Goal: Information Seeking & Learning: Learn about a topic

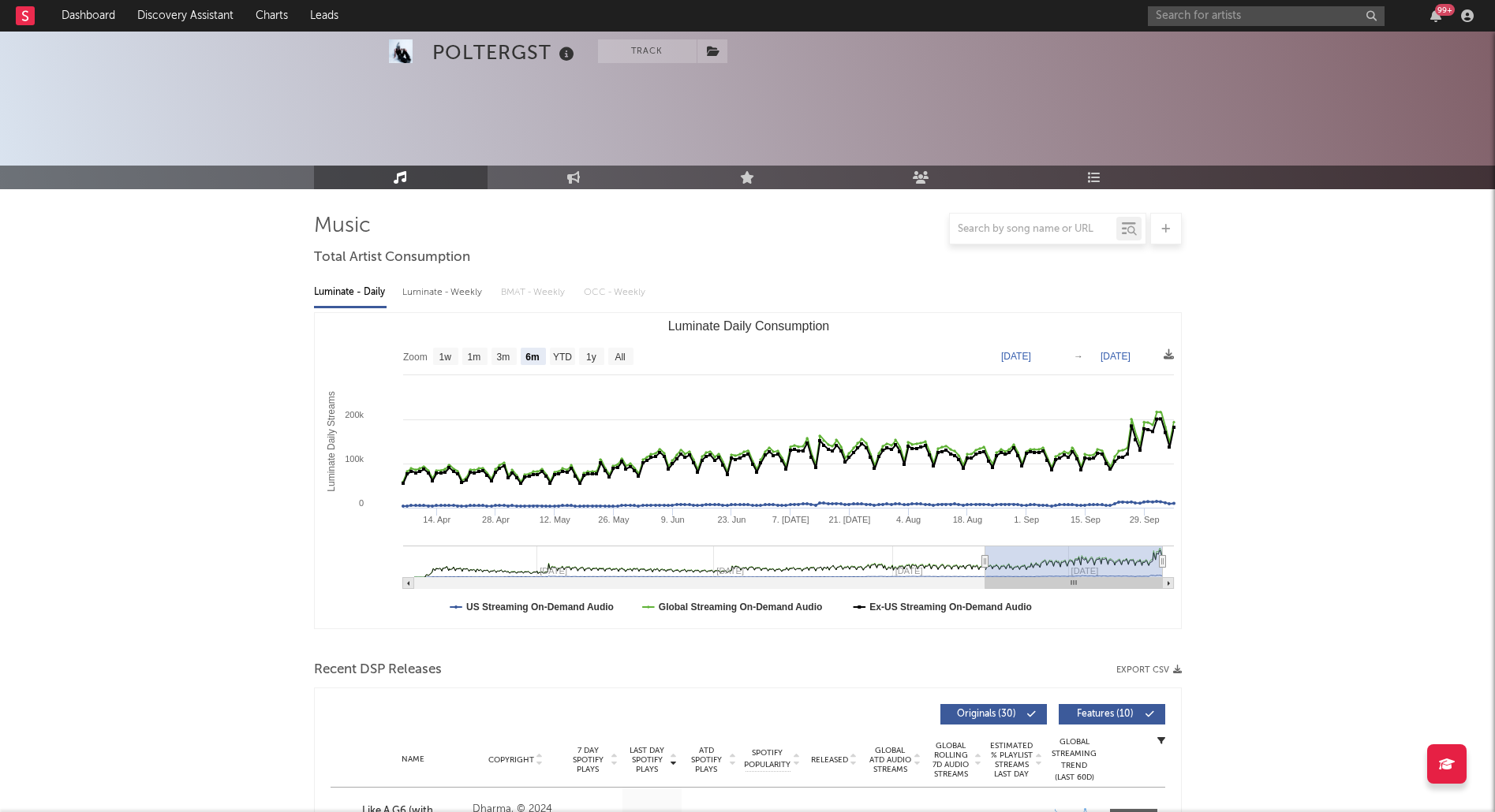
select select "6m"
select select "1w"
select select "All"
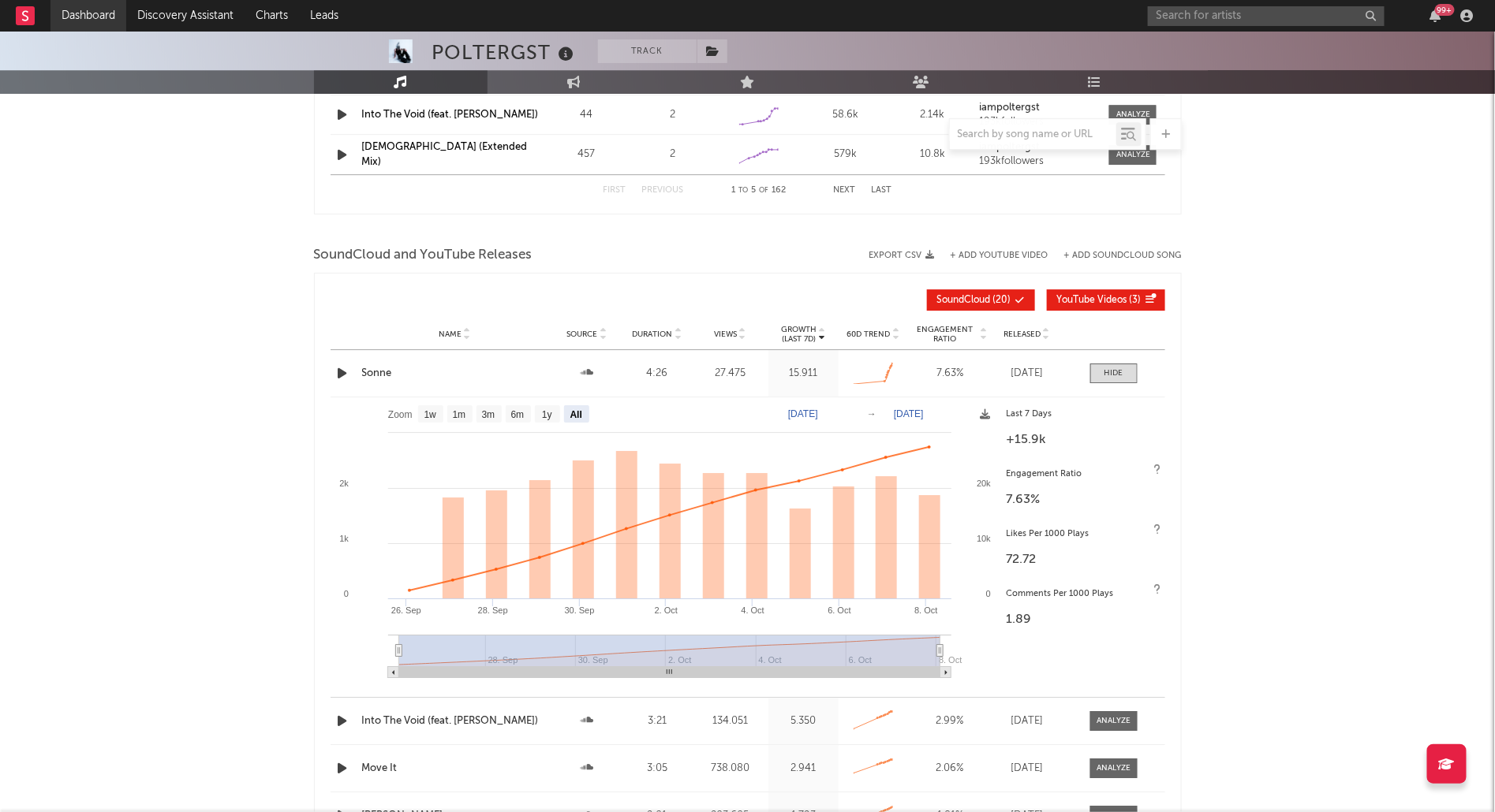
click at [81, 10] on link "Dashboard" at bounding box center [88, 15] width 75 height 31
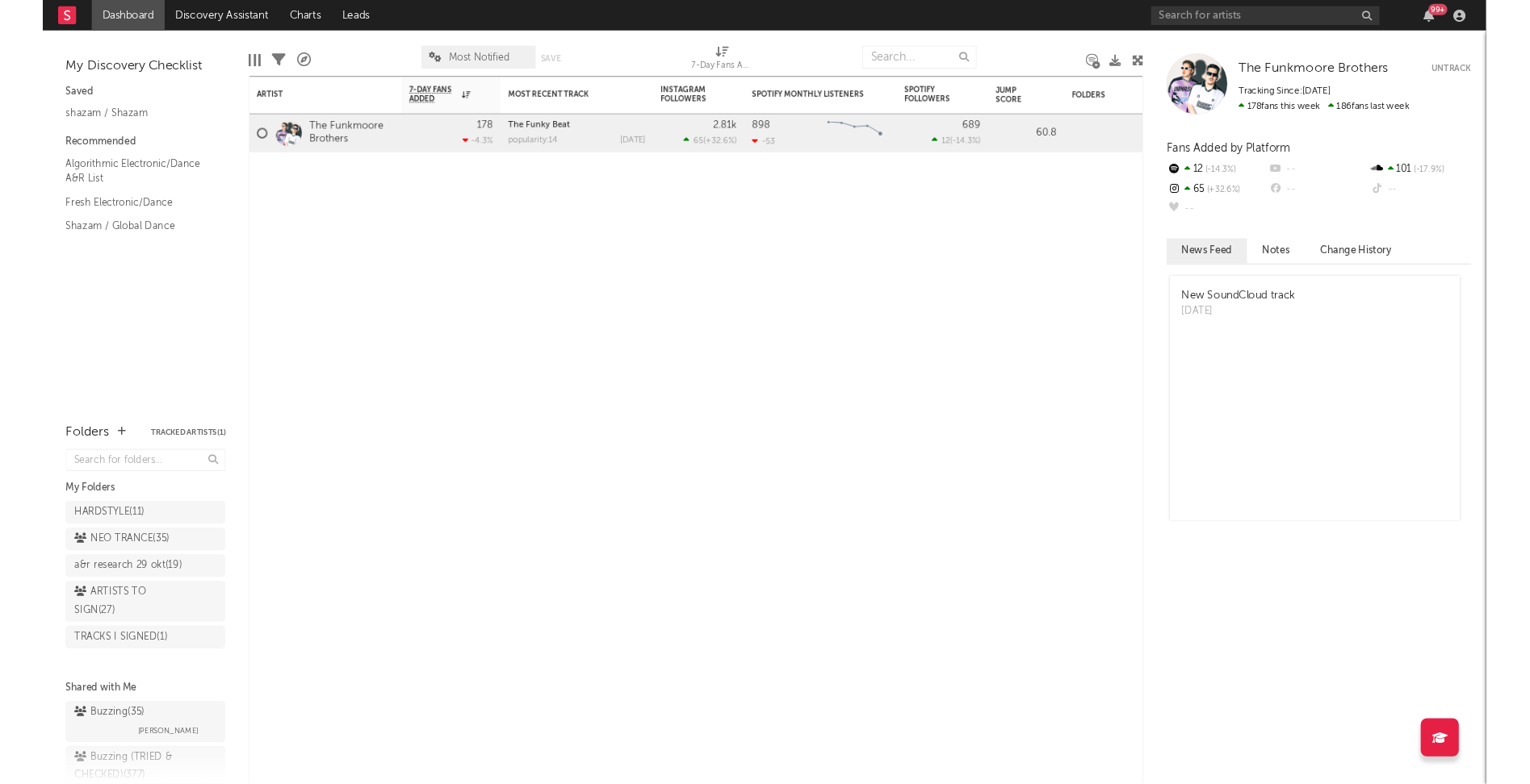
scroll to position [48, 0]
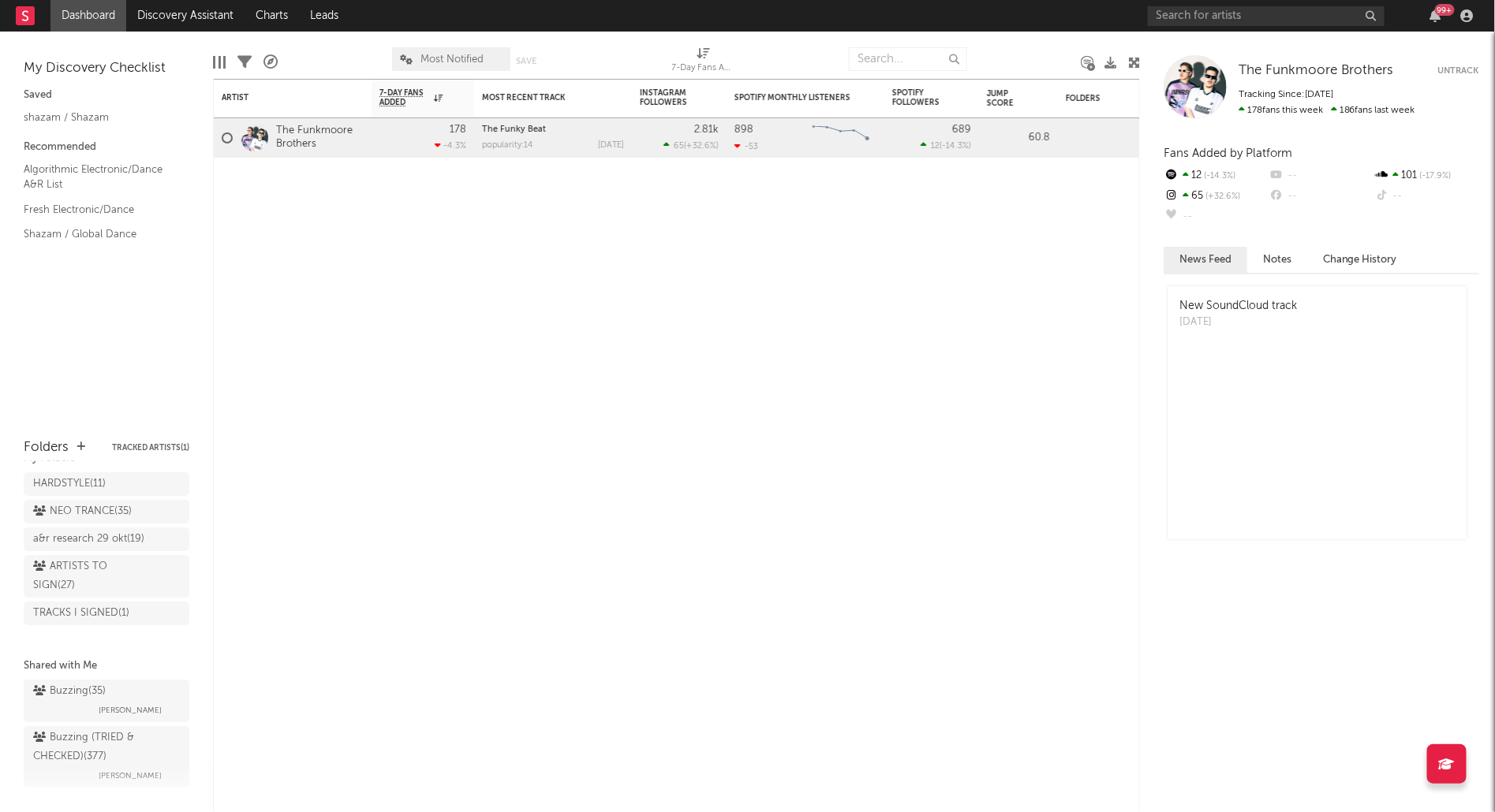
drag, startPoint x: 71, startPoint y: 691, endPoint x: 158, endPoint y: 623, distance: 110.4
click at [71, 691] on div "Buzzing ( 35 )" at bounding box center [69, 691] width 73 height 19
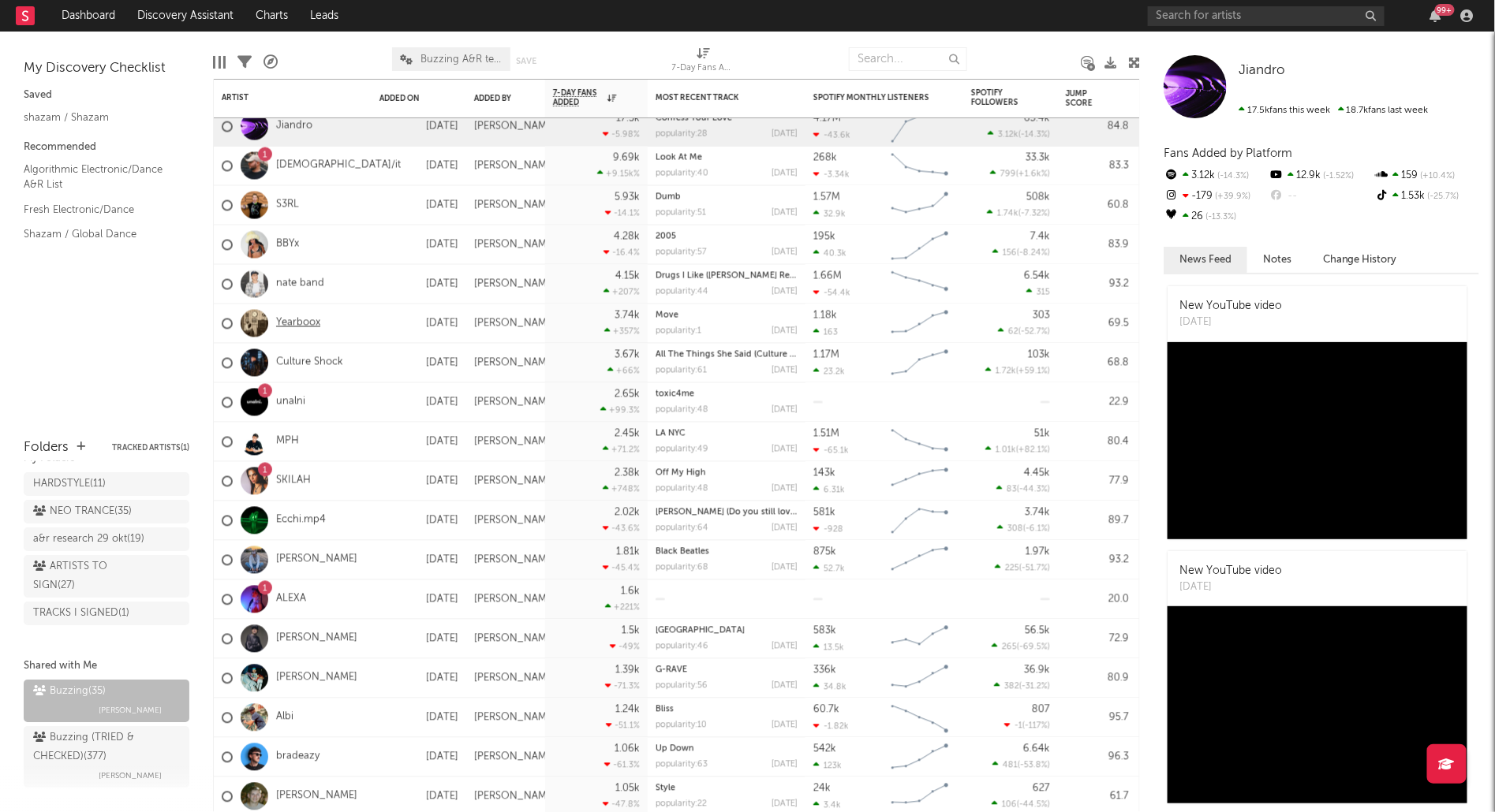
click at [291, 321] on link "Yearboox" at bounding box center [298, 323] width 44 height 13
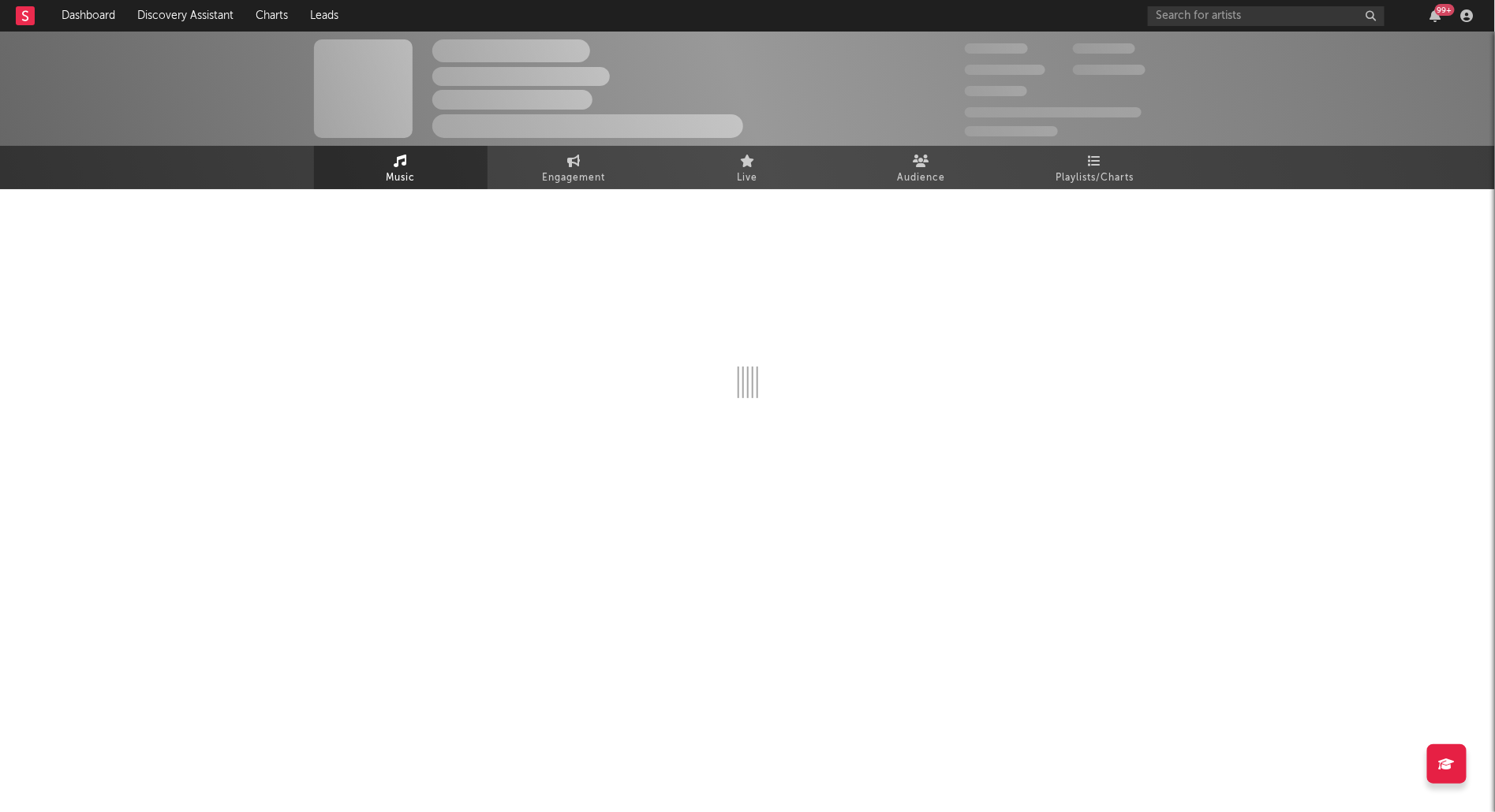
select select "6m"
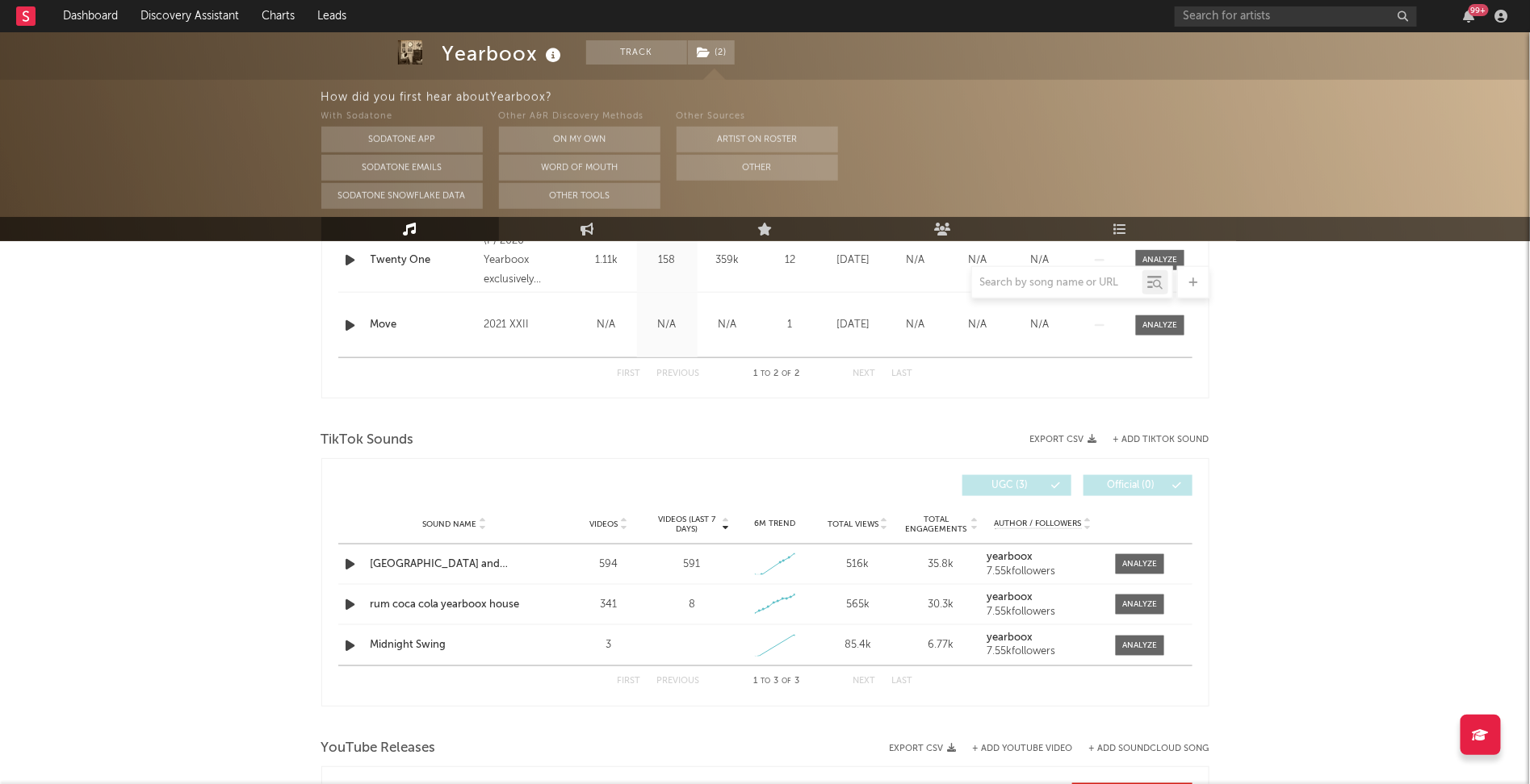
scroll to position [730, 0]
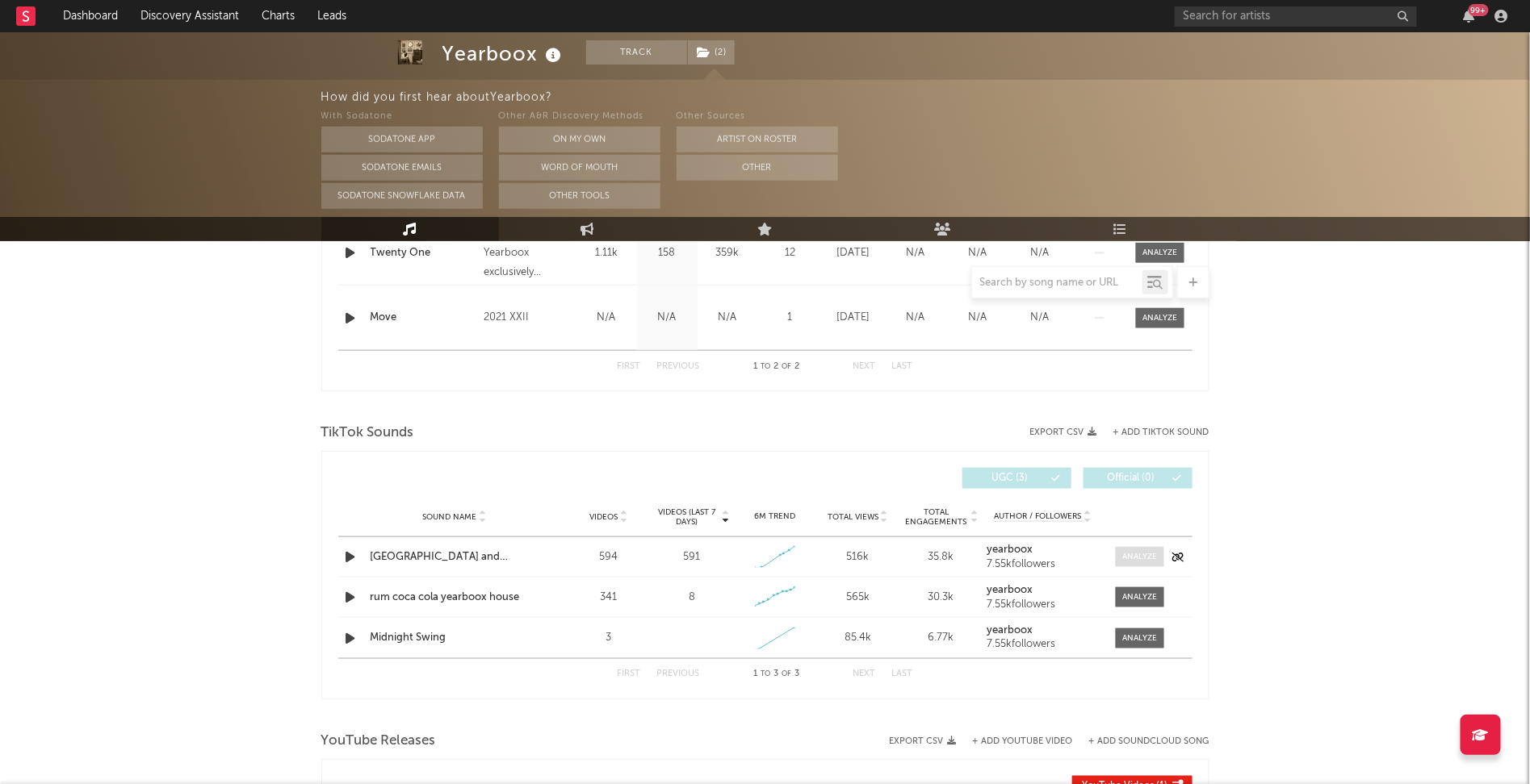
click at [1133, 551] on div at bounding box center [1140, 556] width 35 height 12
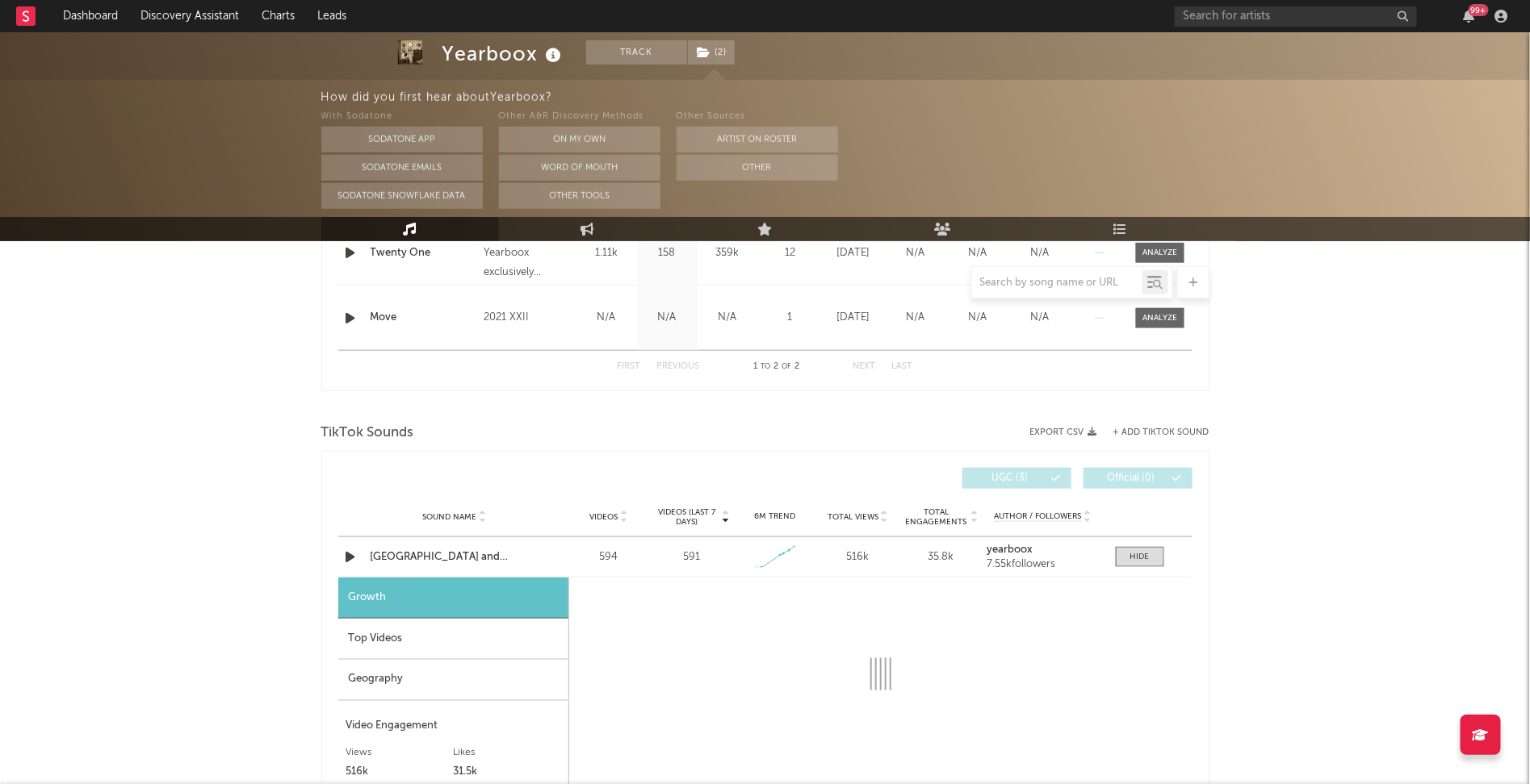
select select "1w"
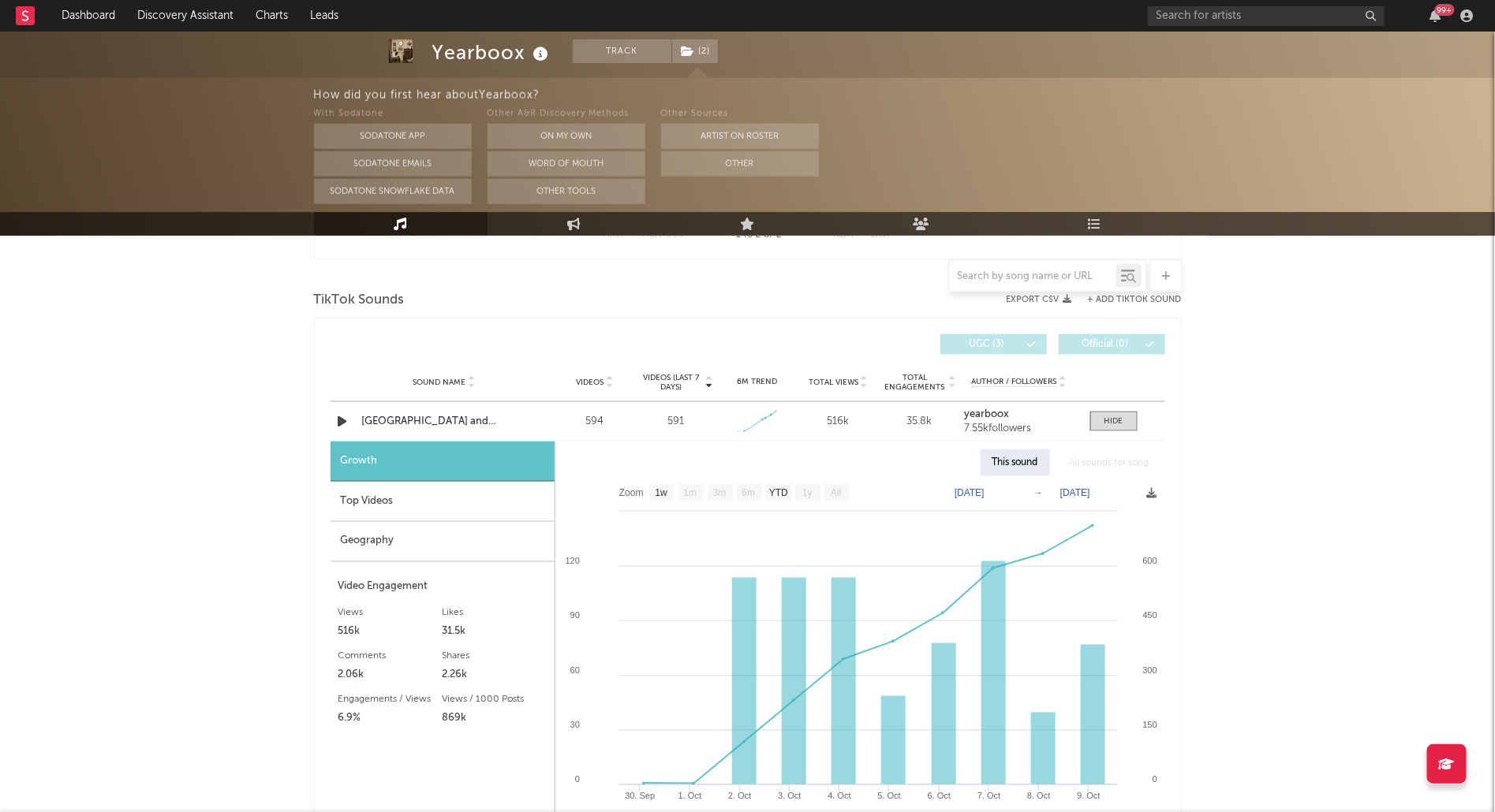
scroll to position [866, 0]
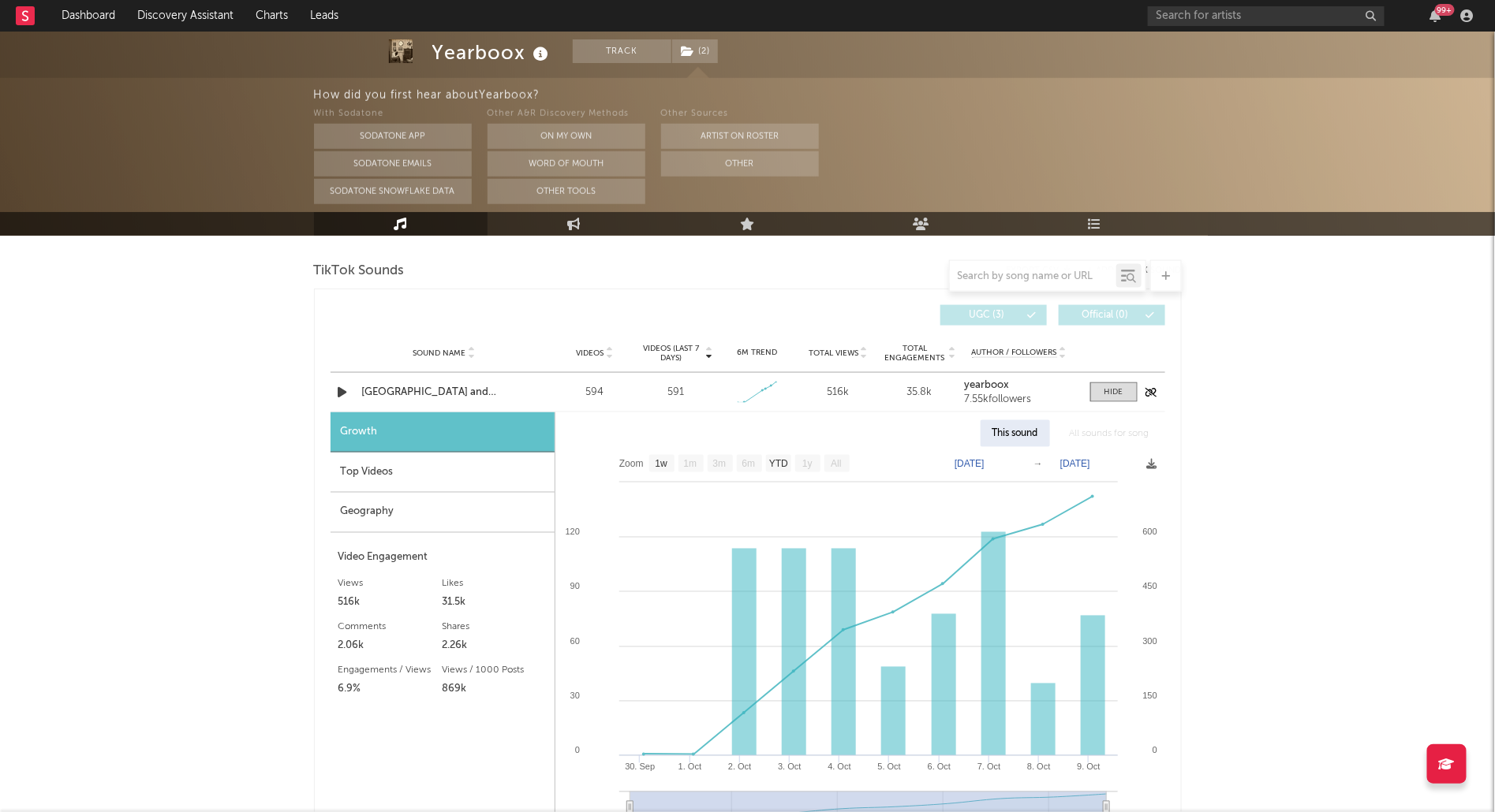
click at [393, 388] on div "[GEOGRAPHIC_DATA] and [GEOGRAPHIC_DATA]" at bounding box center [444, 393] width 165 height 16
click at [396, 473] on div "Top Videos" at bounding box center [442, 473] width 224 height 40
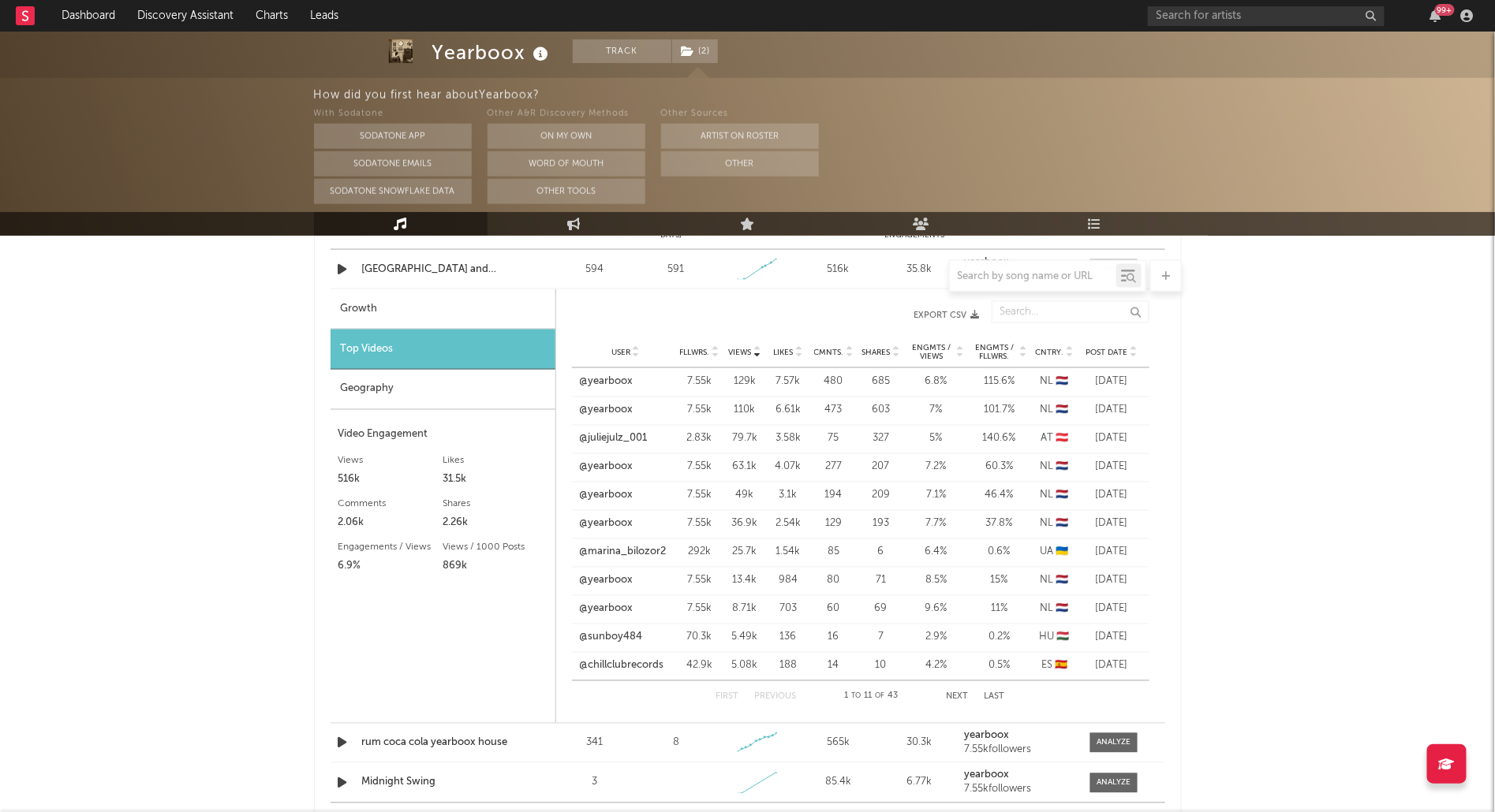
scroll to position [1016, 0]
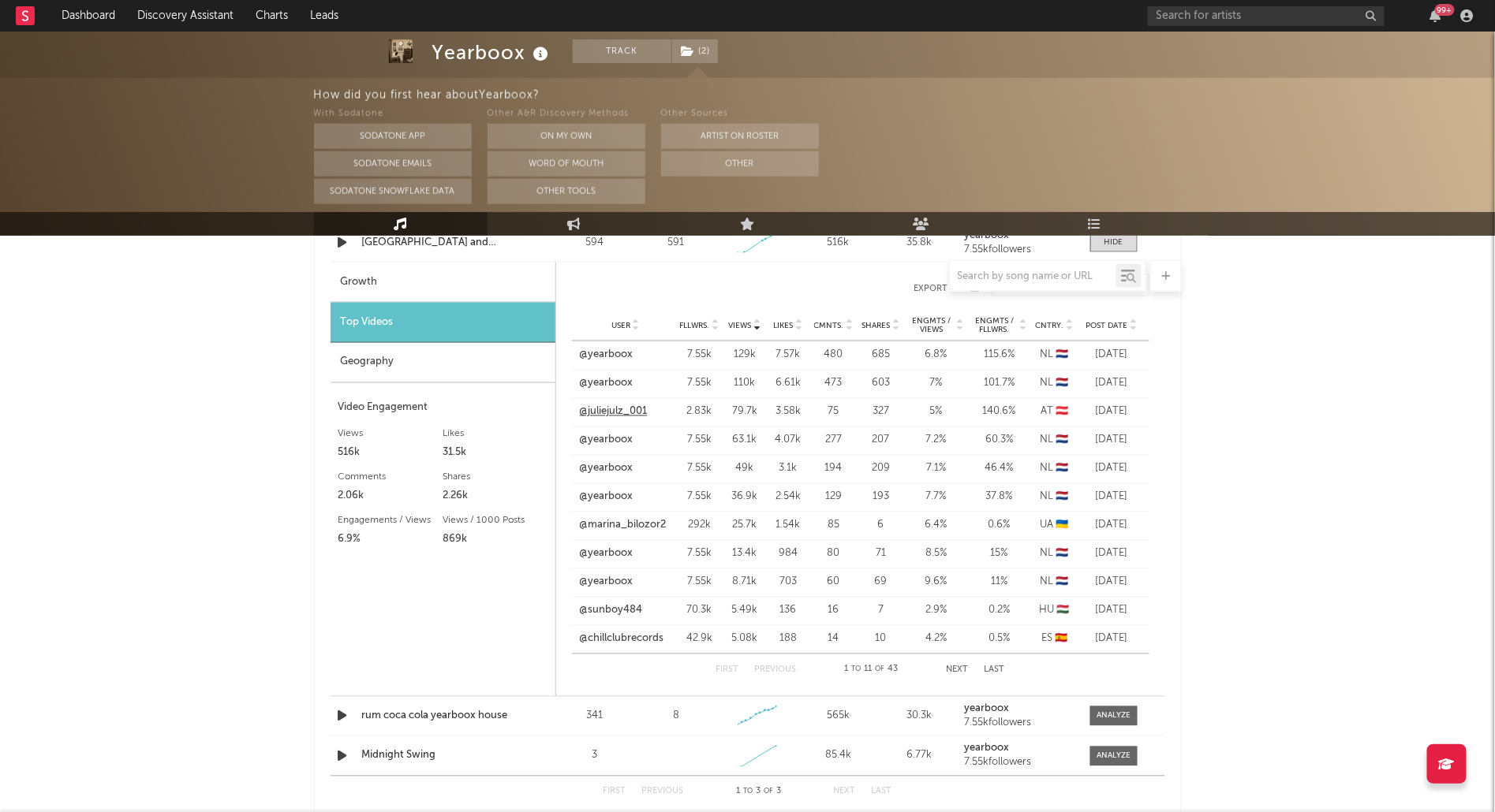
click at [610, 407] on link "@juliejulz_001" at bounding box center [614, 413] width 68 height 16
click at [641, 522] on link "@marina_bilozor2" at bounding box center [623, 526] width 87 height 16
click at [174, 16] on link "Discovery Assistant" at bounding box center [186, 15] width 118 height 31
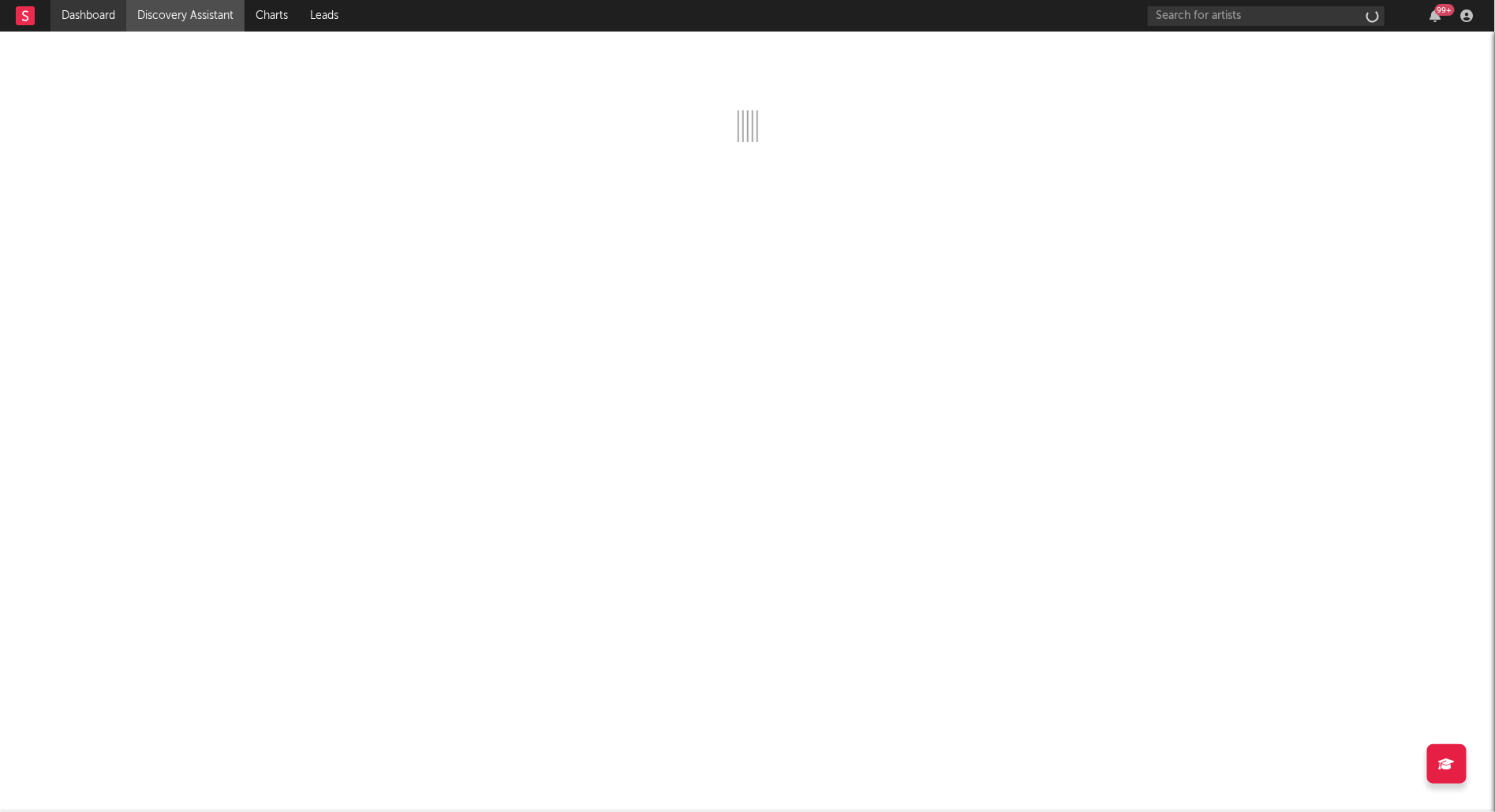
click at [65, 13] on link "Dashboard" at bounding box center [88, 15] width 75 height 31
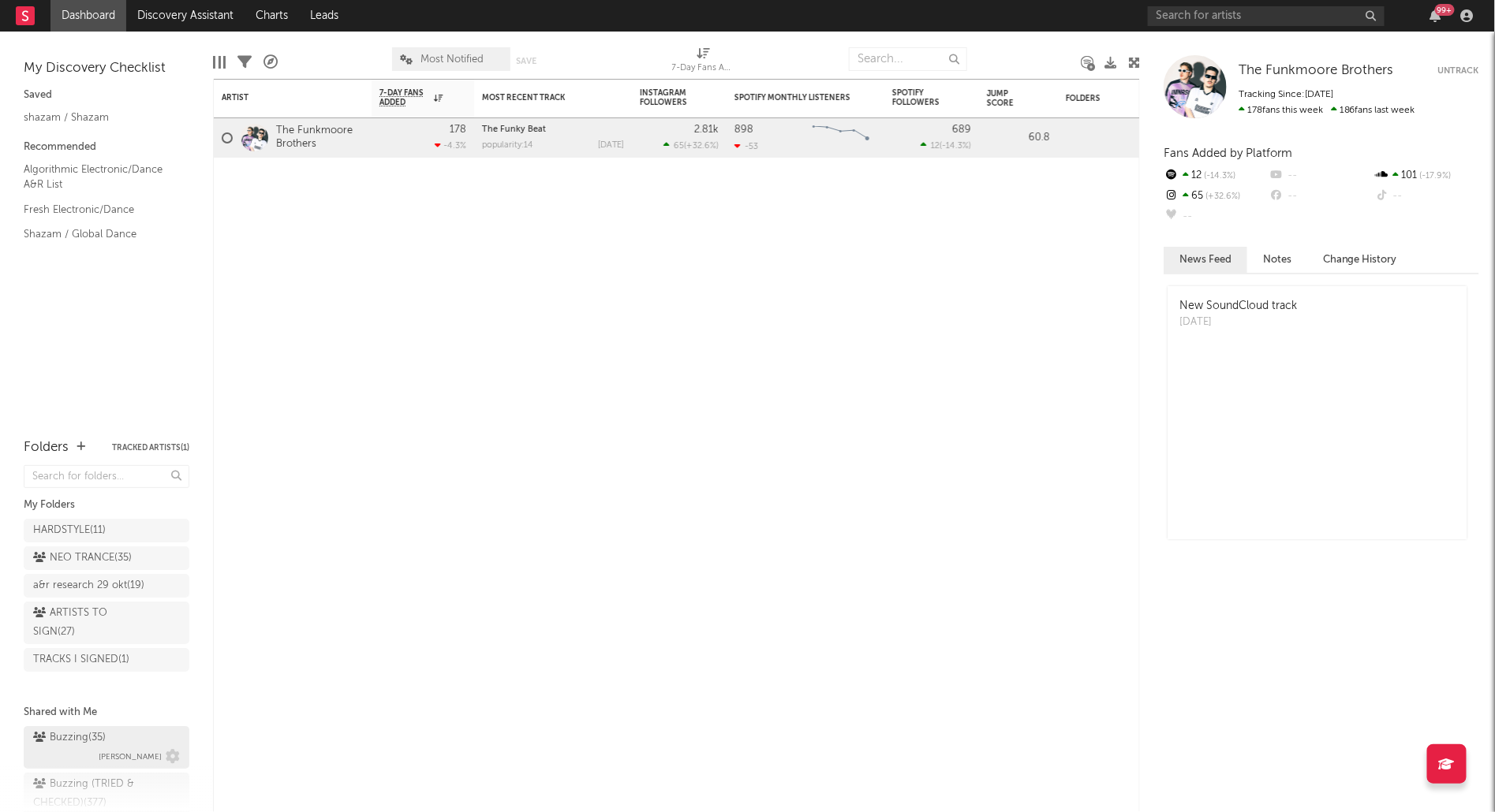
click at [106, 730] on div "Buzzing ( 35 )" at bounding box center [69, 738] width 73 height 19
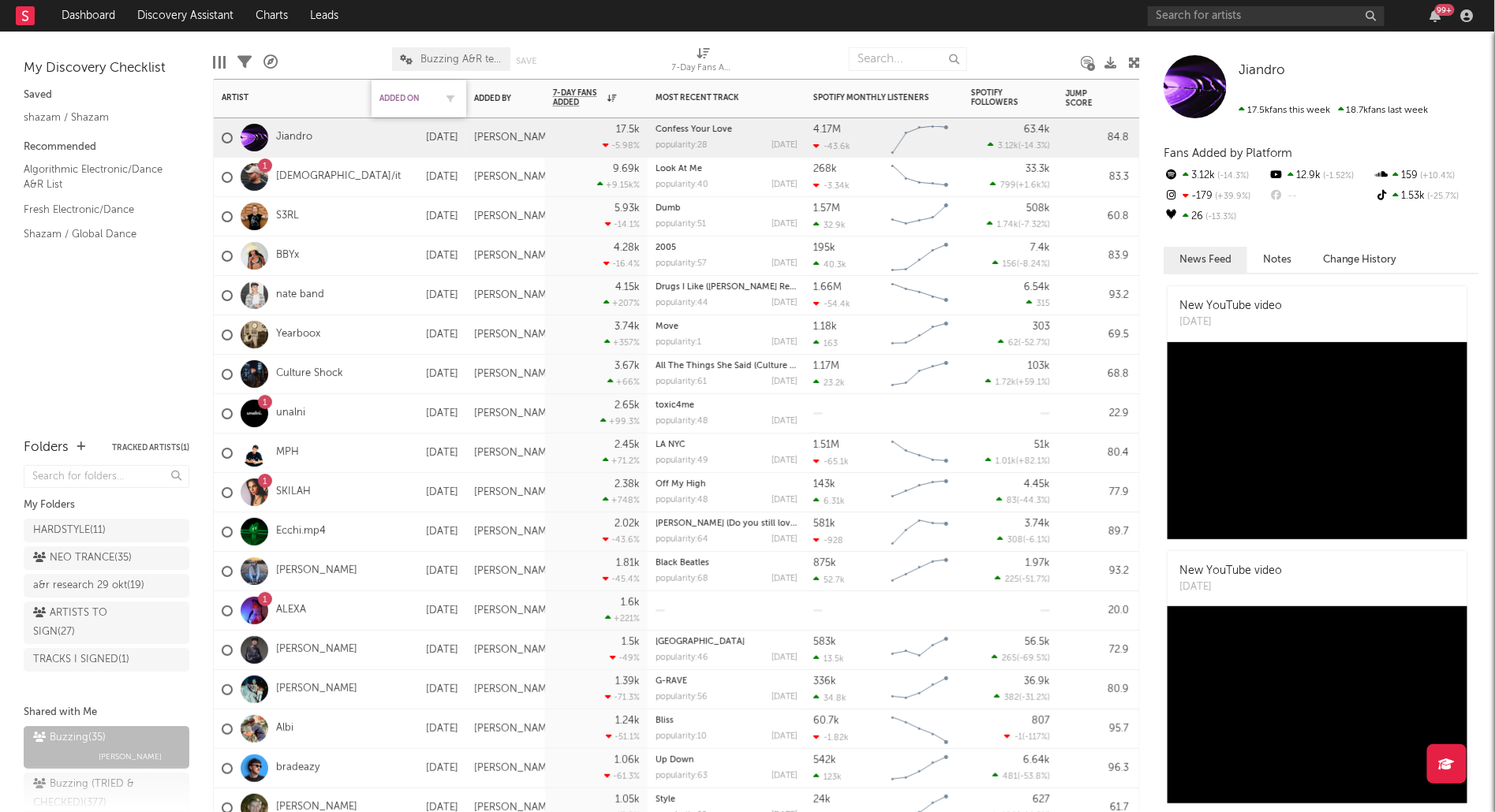
click at [407, 95] on div "Added On" at bounding box center [407, 99] width 56 height 10
